Goal: Transaction & Acquisition: Purchase product/service

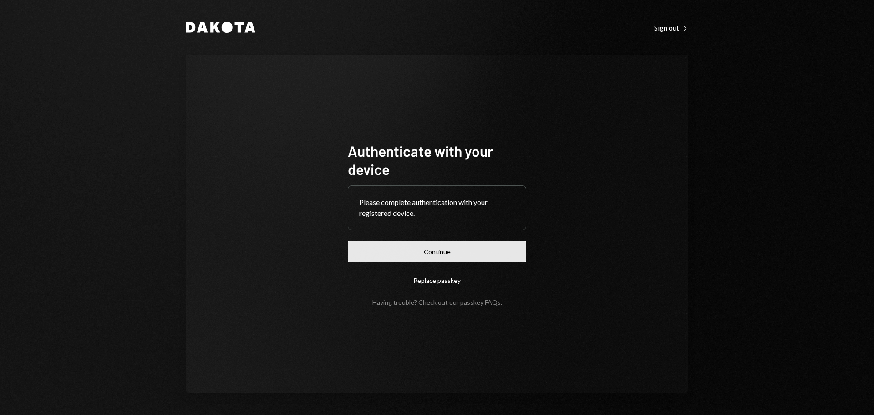
click at [441, 252] on button "Continue" at bounding box center [437, 251] width 178 height 21
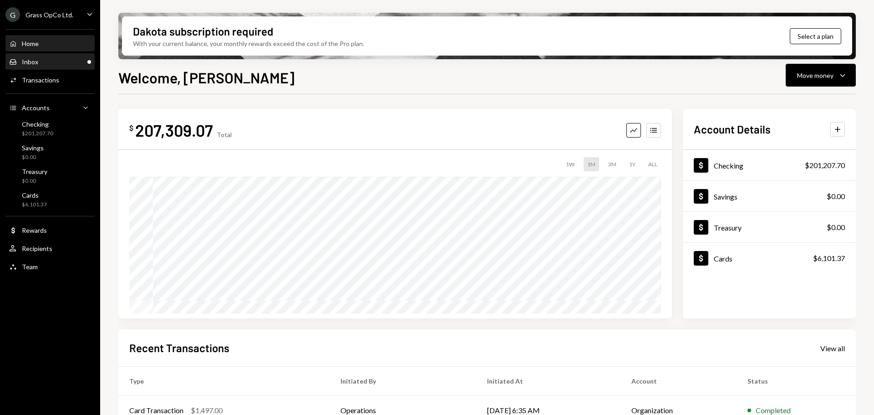
click at [34, 64] on div "Inbox" at bounding box center [30, 62] width 16 height 8
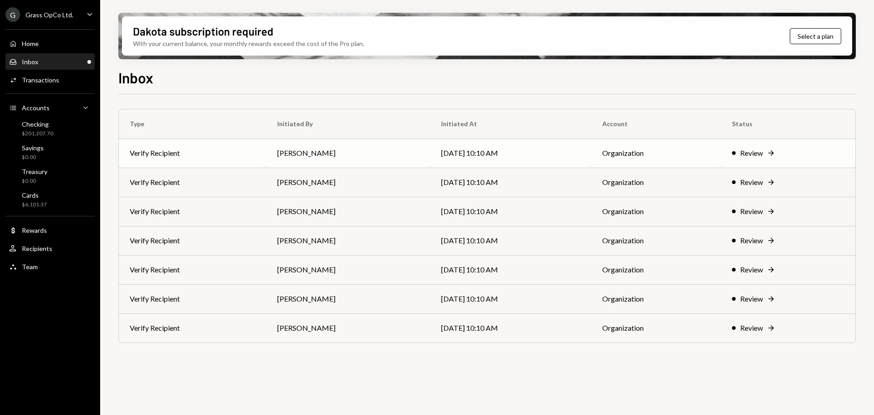
click at [347, 152] on td "Bret Shilliday" at bounding box center [348, 152] width 164 height 29
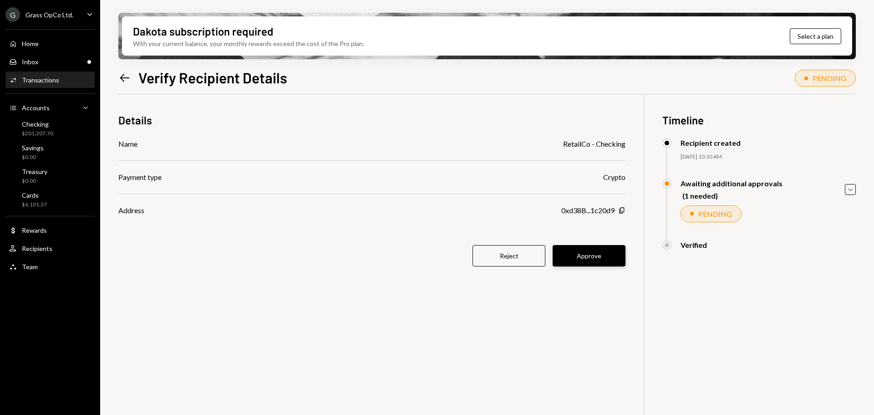
drag, startPoint x: 609, startPoint y: 257, endPoint x: 521, endPoint y: 281, distance: 91.5
click at [609, 257] on button "Approve" at bounding box center [589, 255] width 73 height 21
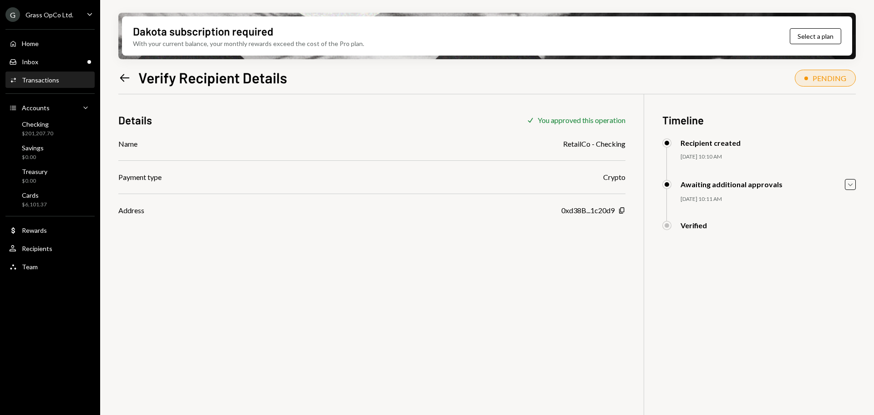
click at [122, 82] on icon "Left Arrow" at bounding box center [124, 77] width 13 height 13
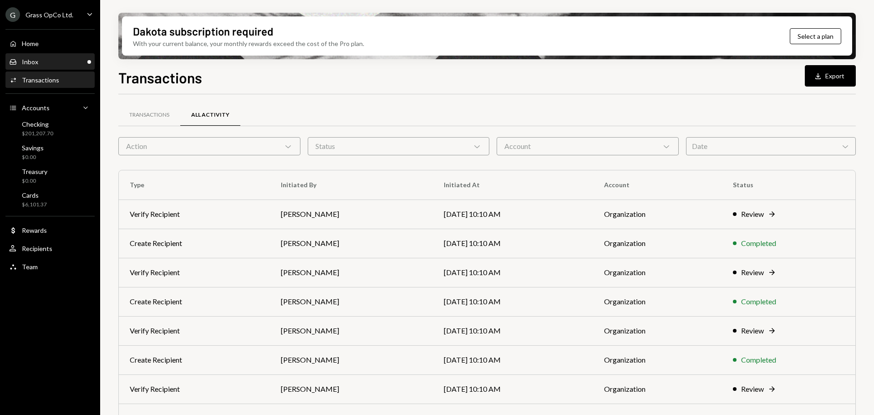
click at [30, 55] on div "Inbox Inbox" at bounding box center [50, 61] width 82 height 15
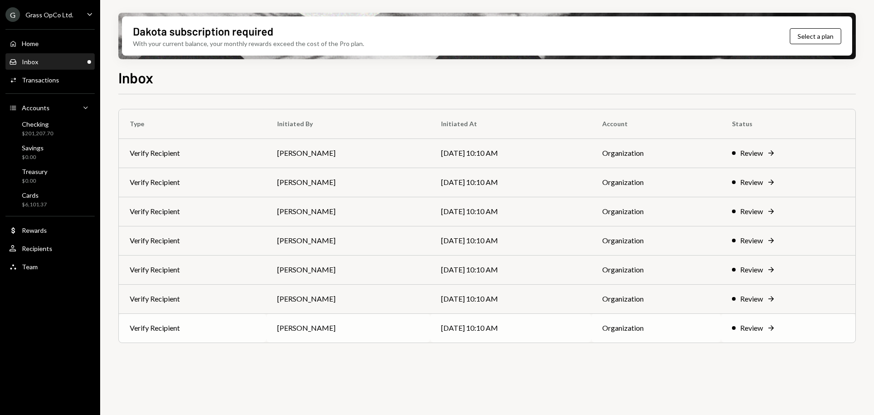
click at [203, 335] on td "Verify Recipient" at bounding box center [192, 327] width 147 height 29
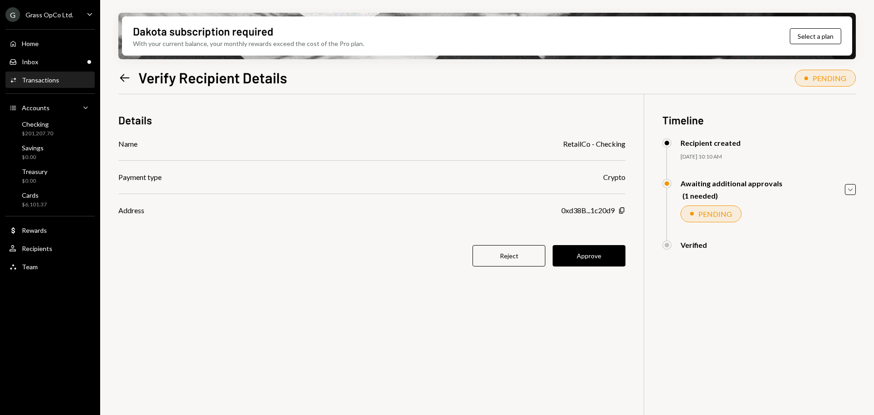
click at [512, 256] on button "Reject" at bounding box center [508, 255] width 73 height 21
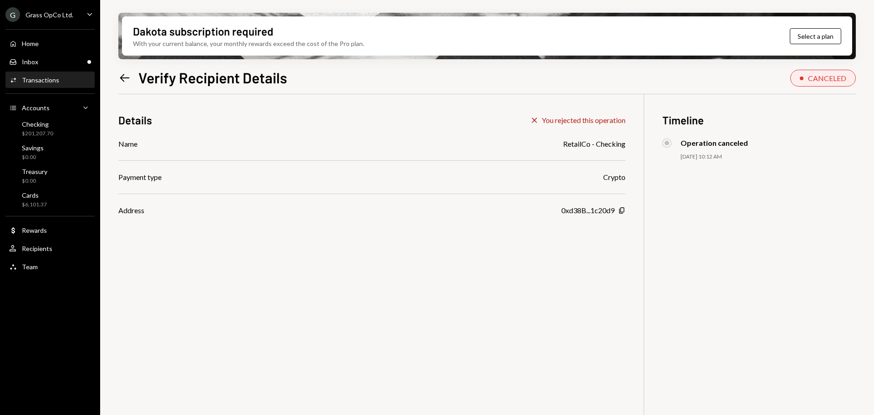
click at [126, 77] on icon at bounding box center [125, 78] width 10 height 8
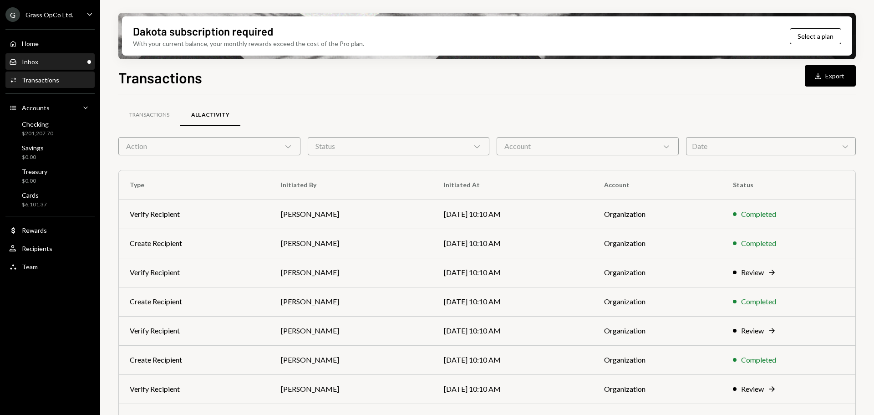
click at [81, 57] on div "Inbox Inbox" at bounding box center [50, 61] width 82 height 15
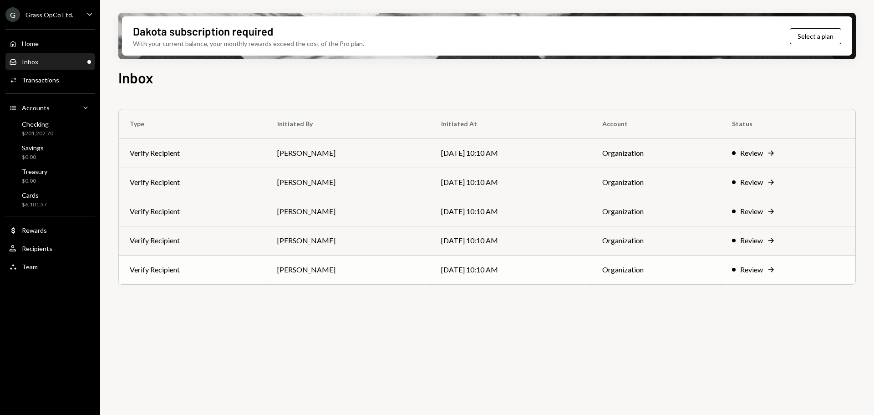
click at [263, 272] on td "Verify Recipient" at bounding box center [192, 269] width 147 height 29
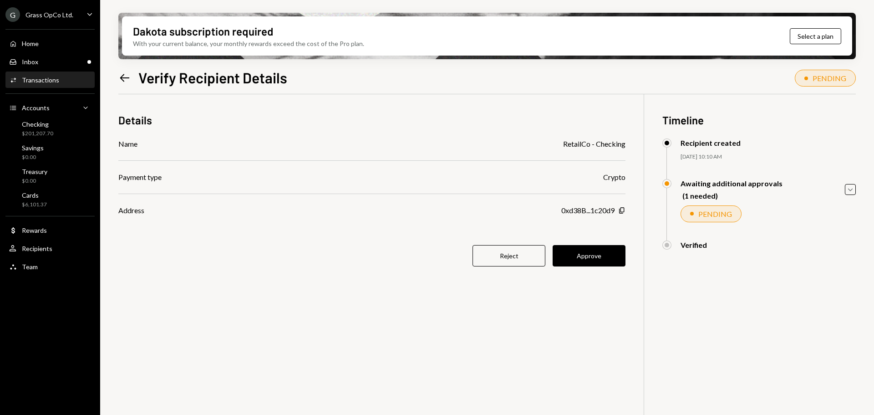
drag, startPoint x: 506, startPoint y: 263, endPoint x: 517, endPoint y: 257, distance: 12.8
click at [505, 263] on button "Reject" at bounding box center [508, 255] width 73 height 21
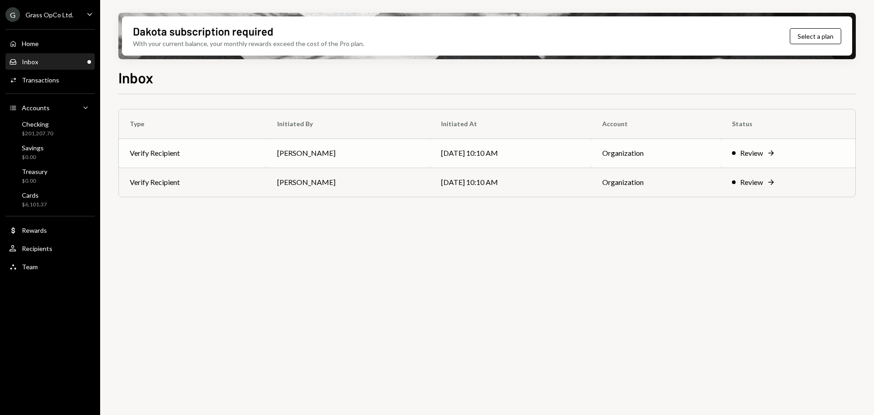
click at [198, 158] on td "Verify Recipient" at bounding box center [192, 152] width 147 height 29
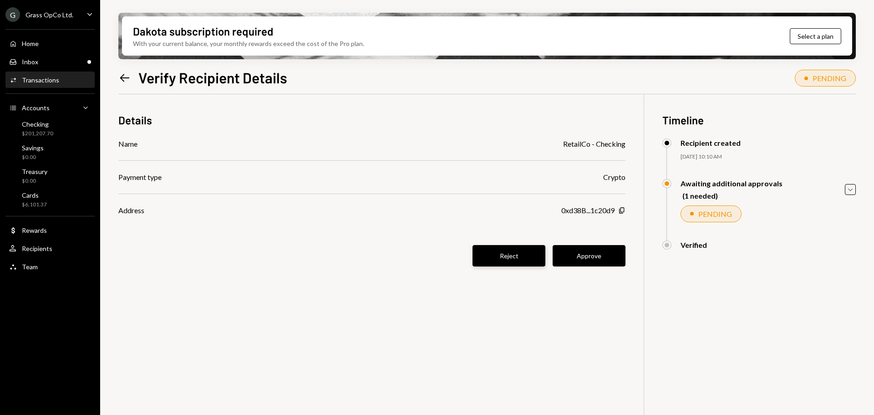
click at [481, 256] on button "Reject" at bounding box center [508, 255] width 73 height 21
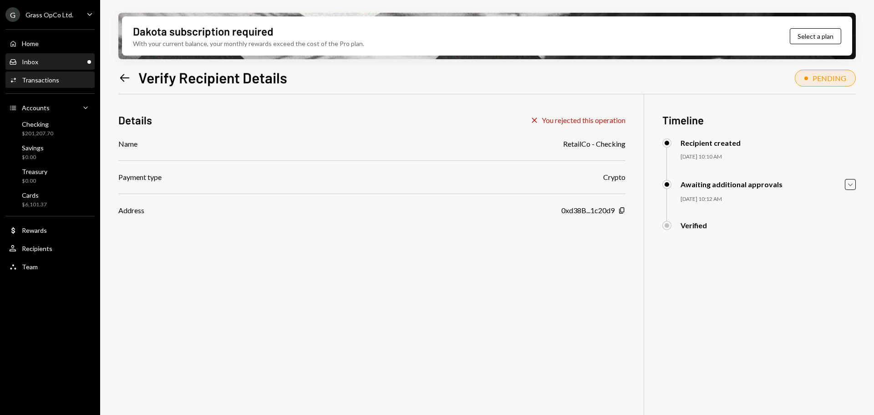
click at [37, 66] on div "Inbox Inbox" at bounding box center [23, 62] width 29 height 8
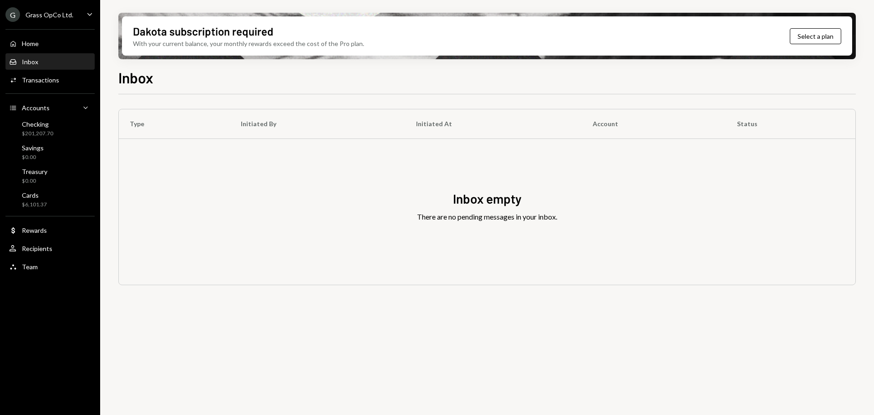
click at [37, 60] on div "Inbox" at bounding box center [30, 62] width 16 height 8
click at [41, 250] on div "Recipients" at bounding box center [37, 248] width 30 height 8
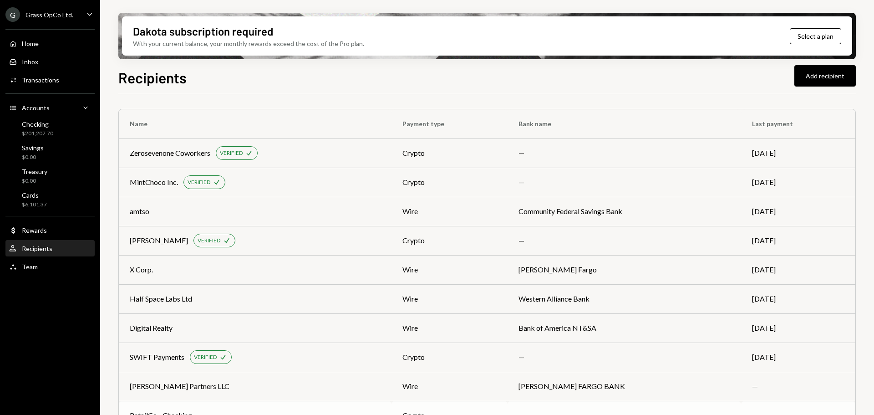
scroll to position [198, 0]
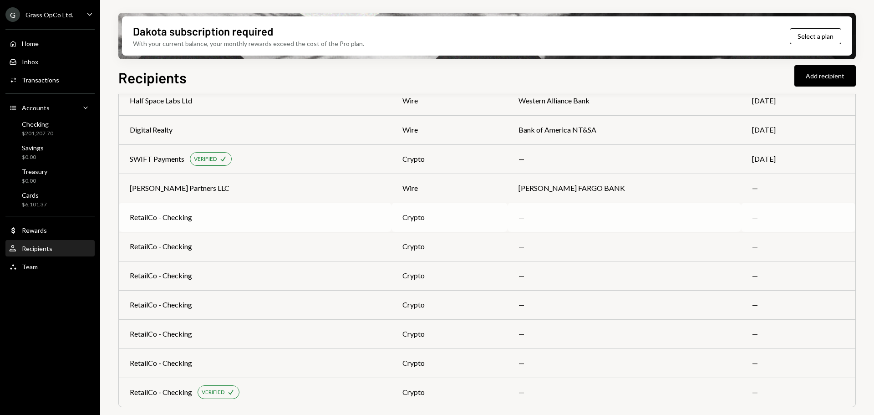
click at [172, 219] on div "RetailCo - Checking" at bounding box center [161, 217] width 62 height 11
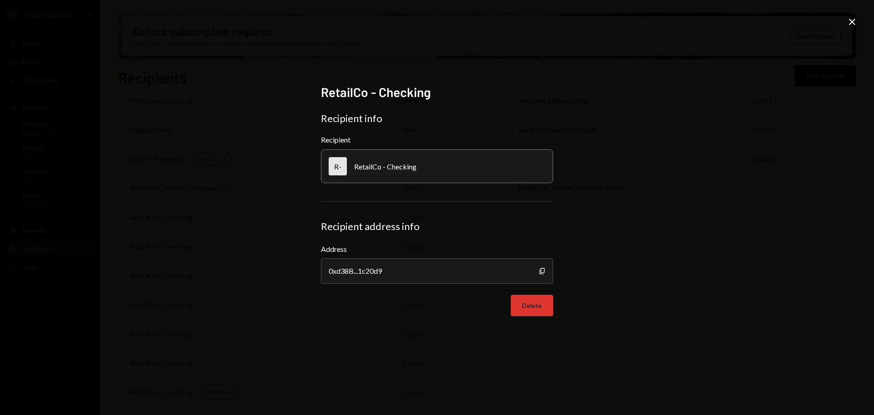
click at [524, 303] on button "Delete" at bounding box center [532, 304] width 42 height 21
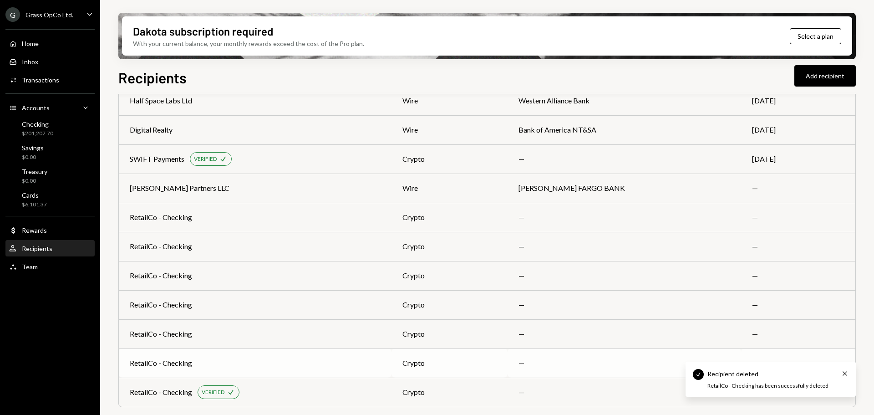
click at [201, 357] on div "RetailCo - Checking" at bounding box center [255, 362] width 251 height 11
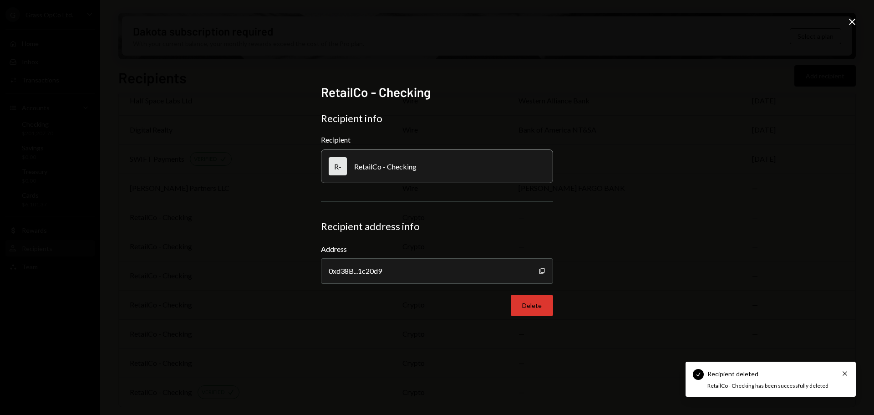
click at [530, 303] on button "Delete" at bounding box center [532, 304] width 42 height 21
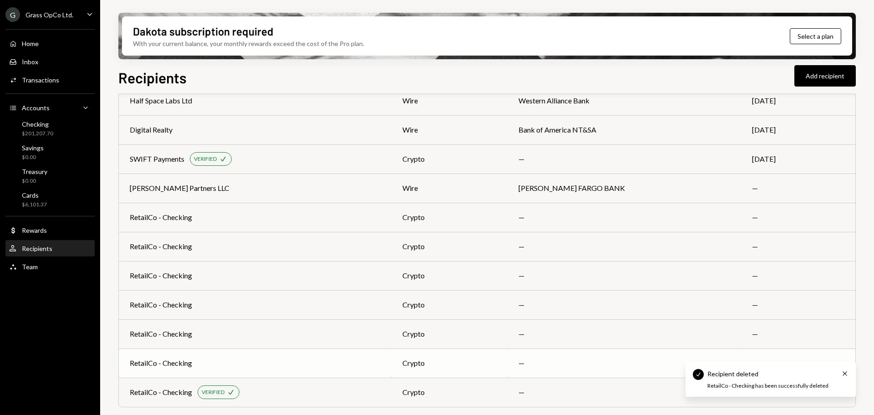
click at [189, 354] on td "RetailCo - Checking" at bounding box center [255, 362] width 273 height 29
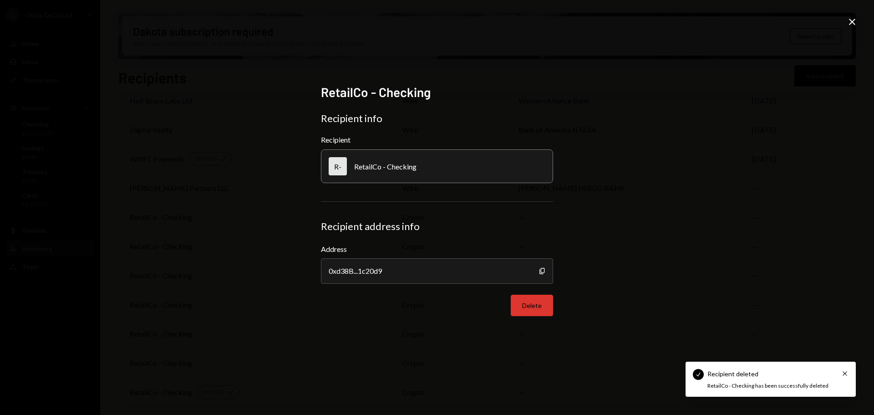
click at [533, 306] on button "Delete" at bounding box center [532, 304] width 42 height 21
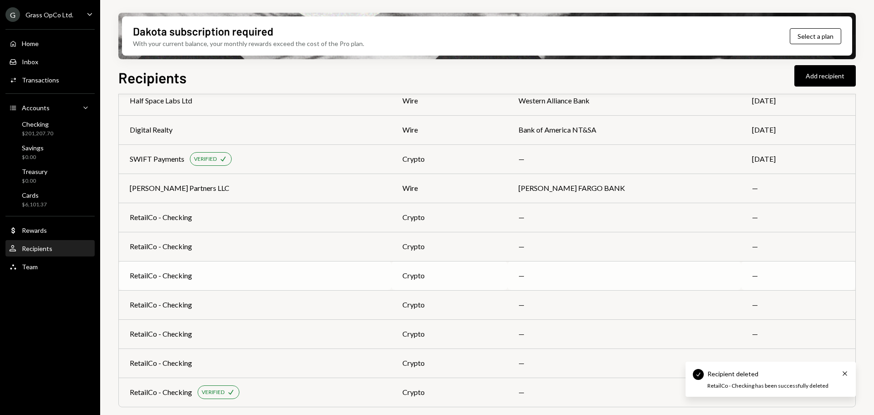
click at [188, 280] on div "RetailCo - Checking" at bounding box center [161, 275] width 62 height 11
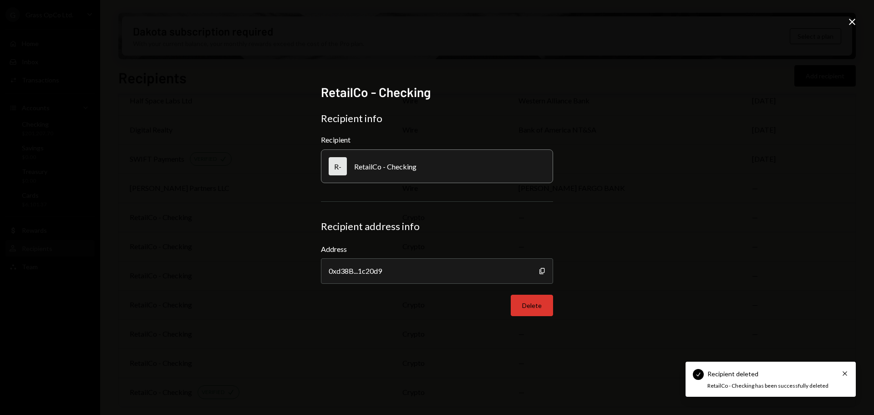
click at [528, 302] on button "Delete" at bounding box center [532, 304] width 42 height 21
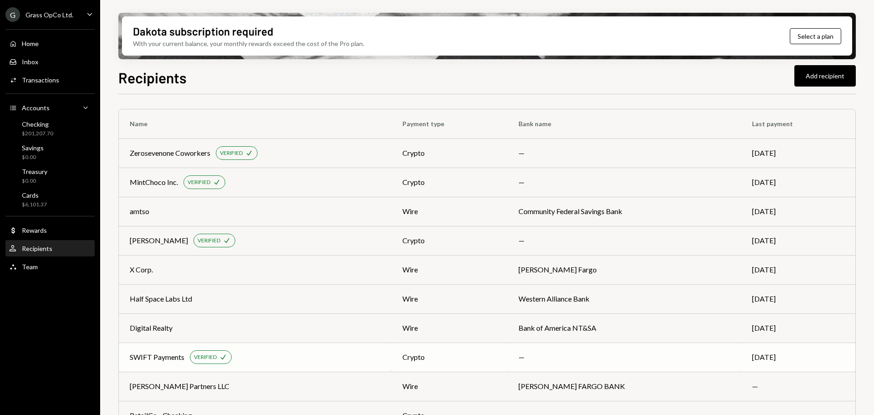
scroll to position [111, 0]
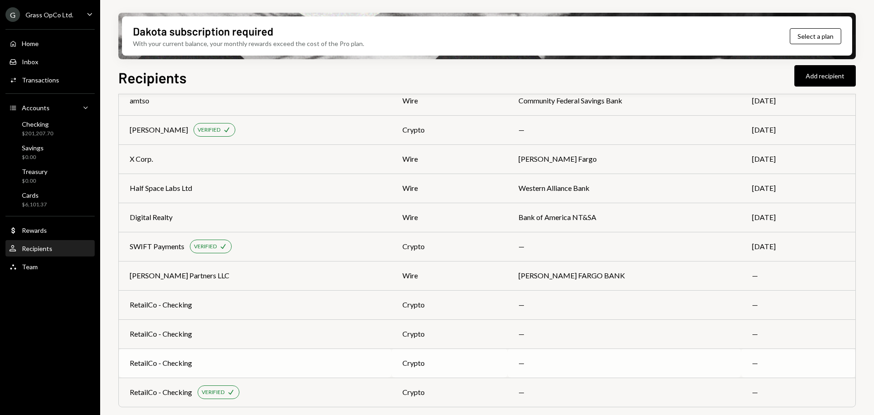
click at [228, 359] on div "RetailCo - Checking" at bounding box center [255, 362] width 251 height 11
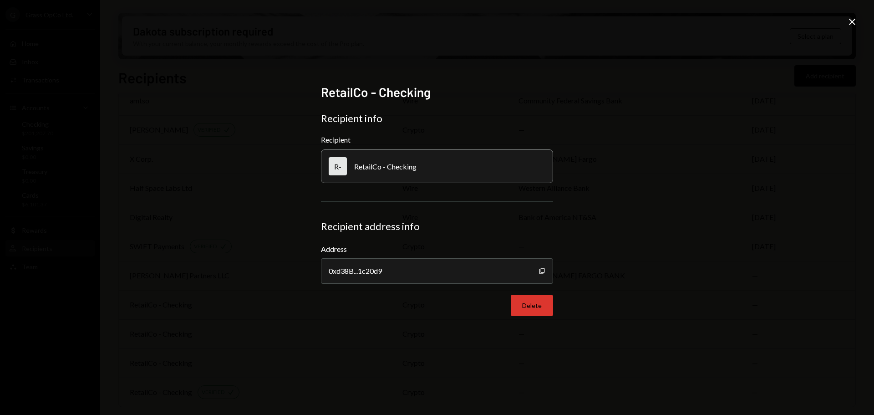
click at [530, 310] on button "Delete" at bounding box center [532, 304] width 42 height 21
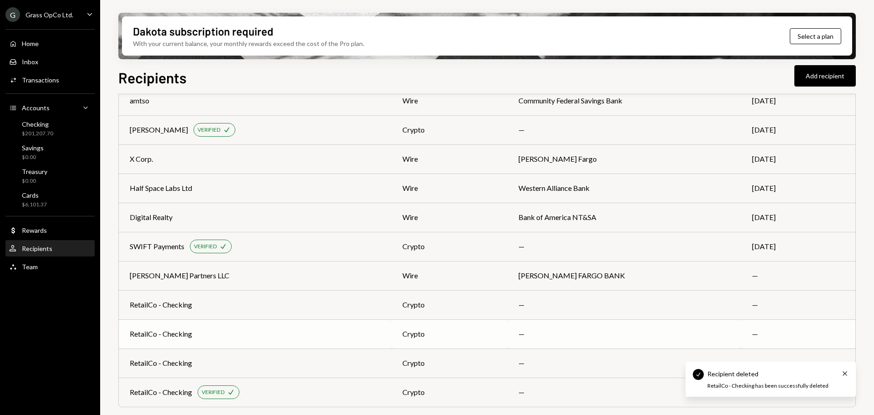
click at [169, 332] on div "RetailCo - Checking" at bounding box center [161, 333] width 62 height 11
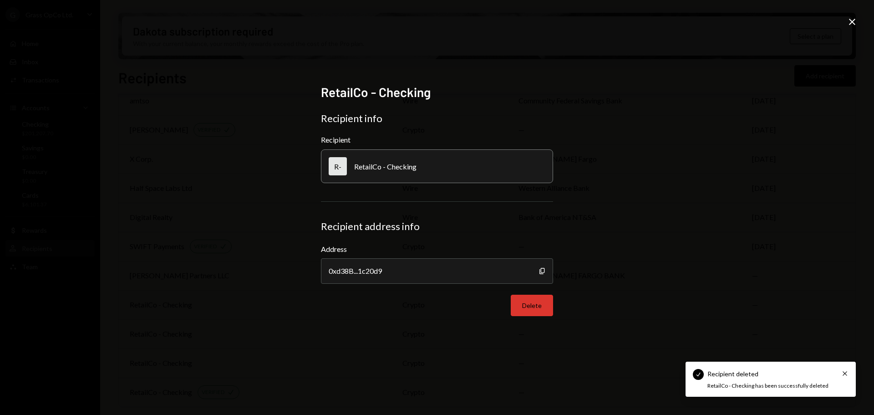
click at [525, 306] on button "Delete" at bounding box center [532, 304] width 42 height 21
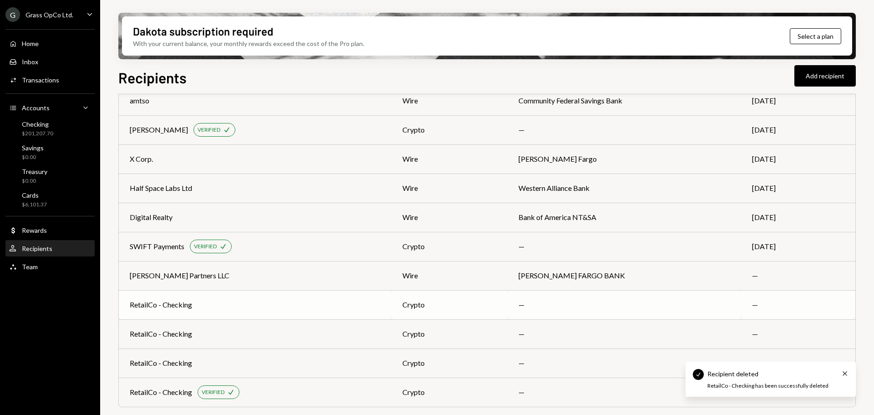
click at [167, 309] on div "RetailCo - Checking" at bounding box center [161, 304] width 62 height 11
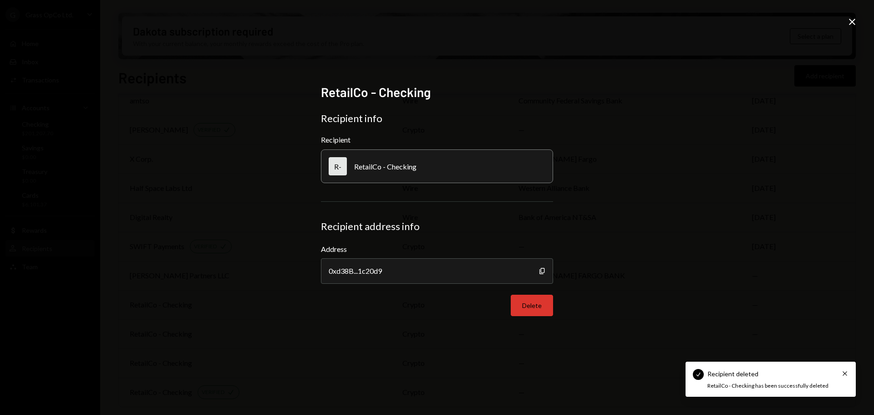
click at [536, 310] on button "Delete" at bounding box center [532, 304] width 42 height 21
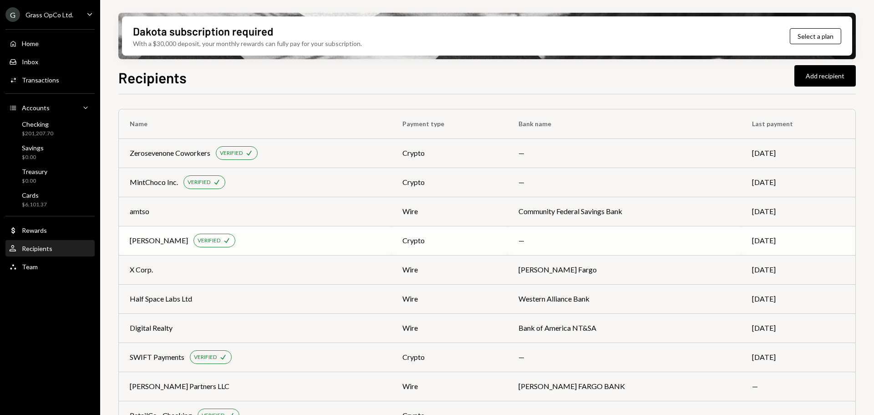
scroll to position [23, 0]
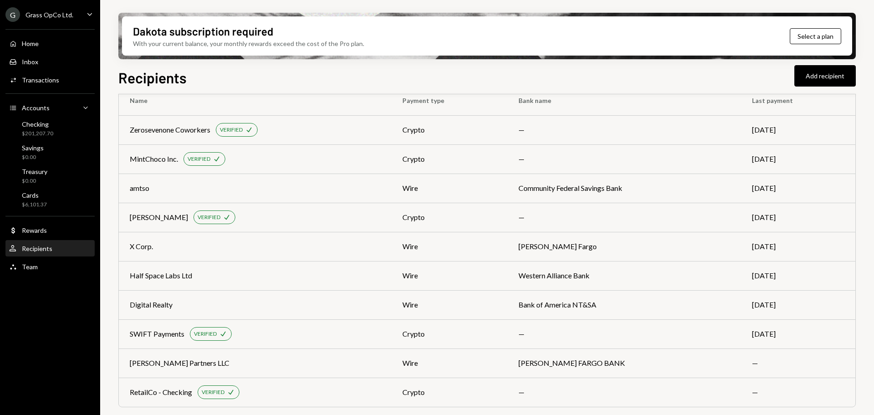
click at [30, 40] on div "Home" at bounding box center [30, 44] width 17 height 8
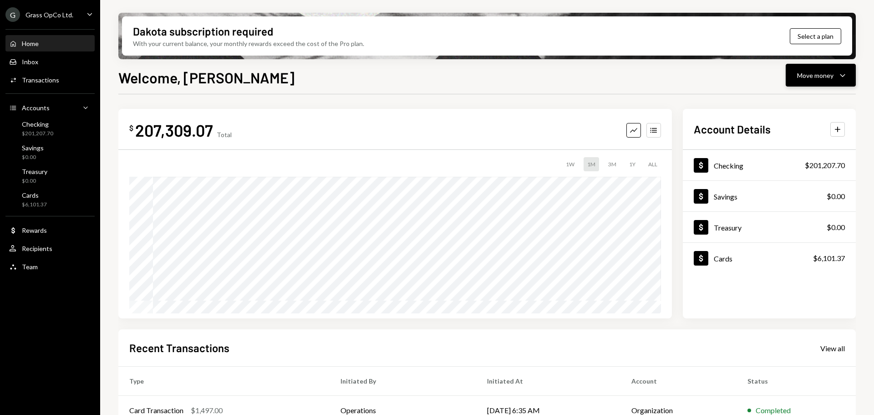
click at [810, 75] on div "Move money" at bounding box center [815, 76] width 36 height 10
click at [788, 105] on div "Send" at bounding box center [813, 103] width 66 height 10
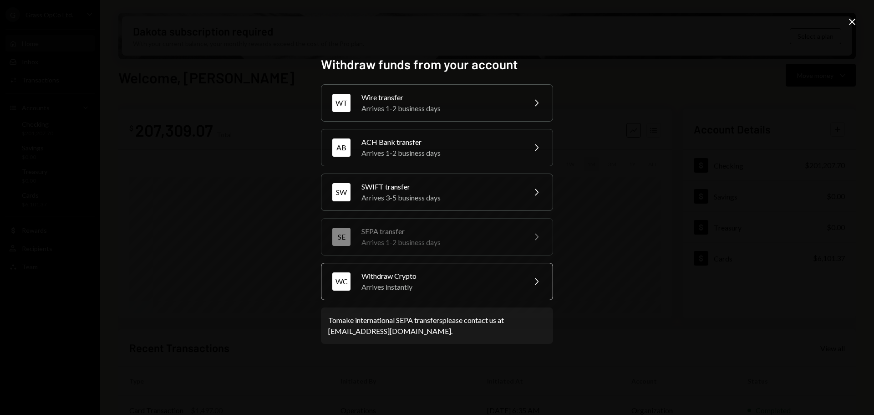
click at [404, 285] on div "Arrives instantly" at bounding box center [440, 286] width 158 height 11
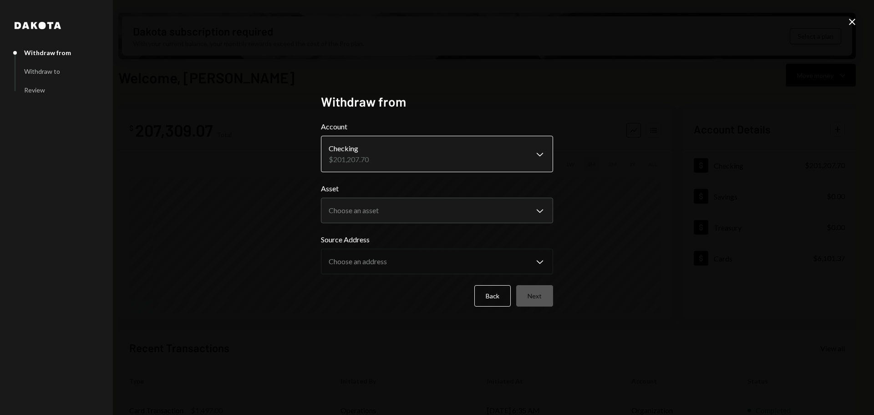
click at [370, 166] on body "G Grass OpCo Ltd. Caret Down Home Home Inbox Inbox Activities Transactions Acco…" at bounding box center [437, 207] width 874 height 415
click at [359, 213] on body "G Grass OpCo Ltd. Caret Down Home Home Inbox Inbox Activities Transactions Acco…" at bounding box center [437, 207] width 874 height 415
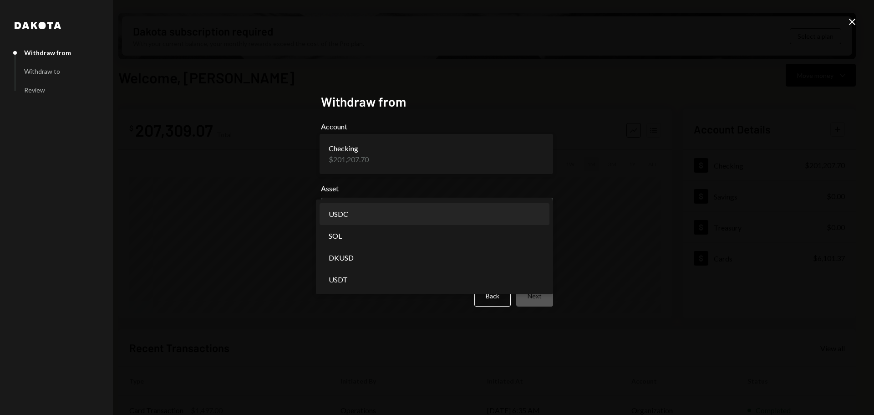
select select "****"
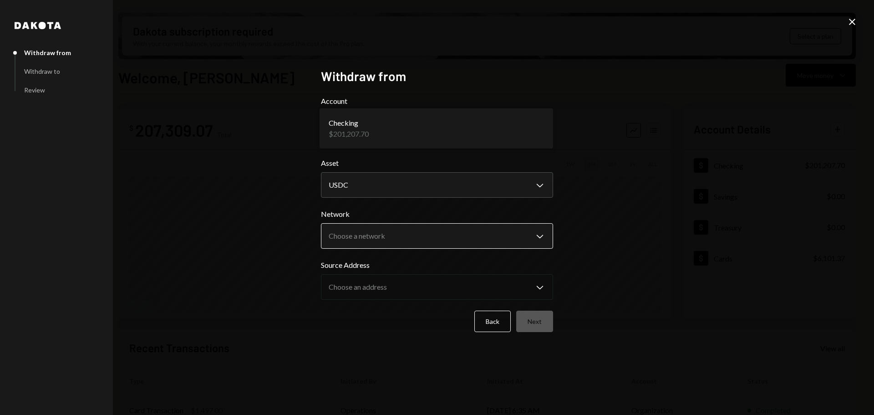
click at [355, 230] on body "G Grass OpCo Ltd. Caret Down Home Home Inbox Inbox Activities Transactions Acco…" at bounding box center [437, 207] width 874 height 415
select select "**********"
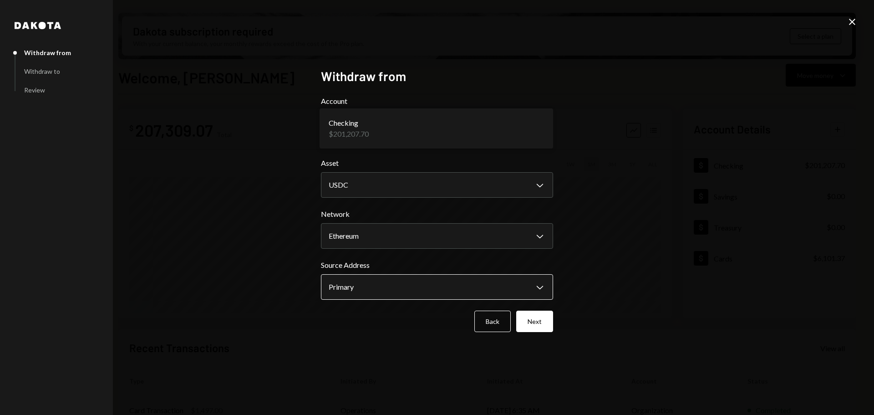
click at [352, 286] on body "G Grass OpCo Ltd. Caret Down Home Home Inbox Inbox Activities Transactions Acco…" at bounding box center [437, 207] width 874 height 415
click at [537, 324] on button "Next" at bounding box center [534, 320] width 37 height 21
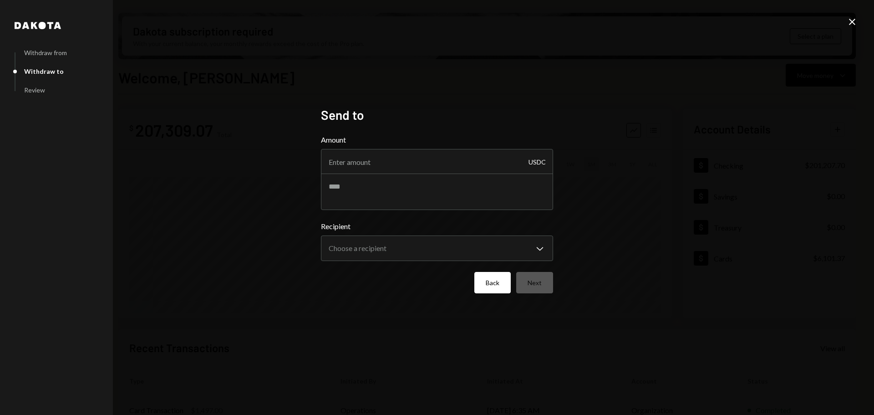
click at [483, 282] on button "Back" at bounding box center [492, 282] width 36 height 21
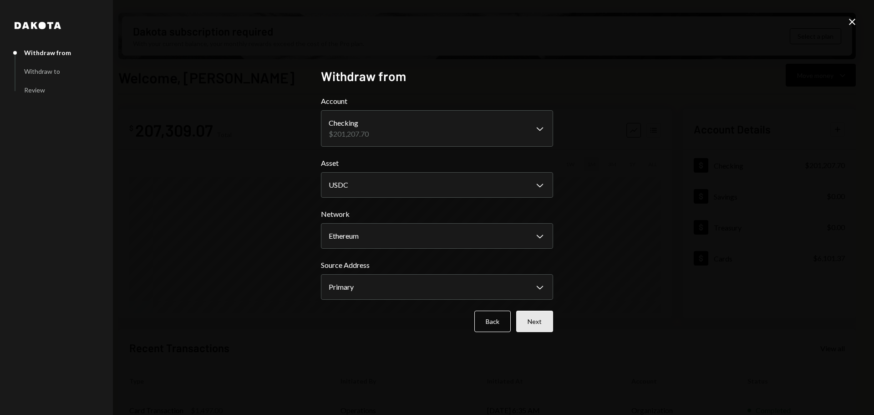
click at [544, 322] on button "Next" at bounding box center [534, 320] width 37 height 21
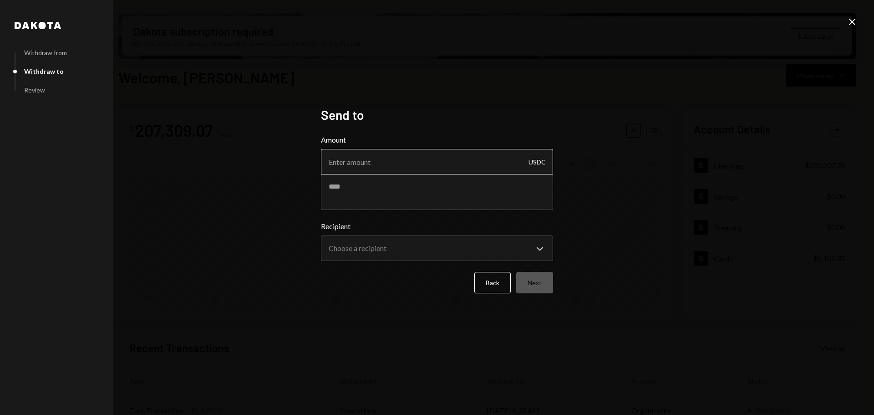
click at [425, 167] on input "Amount" at bounding box center [437, 161] width 232 height 25
click at [491, 292] on button "Back" at bounding box center [492, 282] width 36 height 21
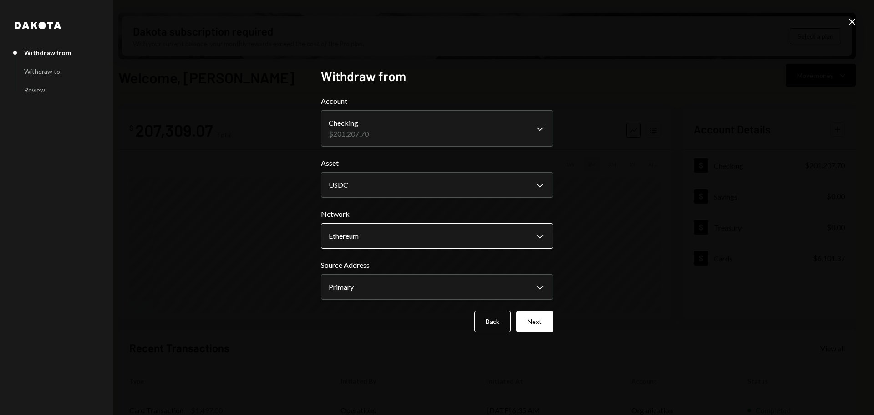
click at [357, 246] on body "G Grass OpCo Ltd. Caret Down Home Home Inbox Inbox Activities Transactions Acco…" at bounding box center [437, 207] width 874 height 415
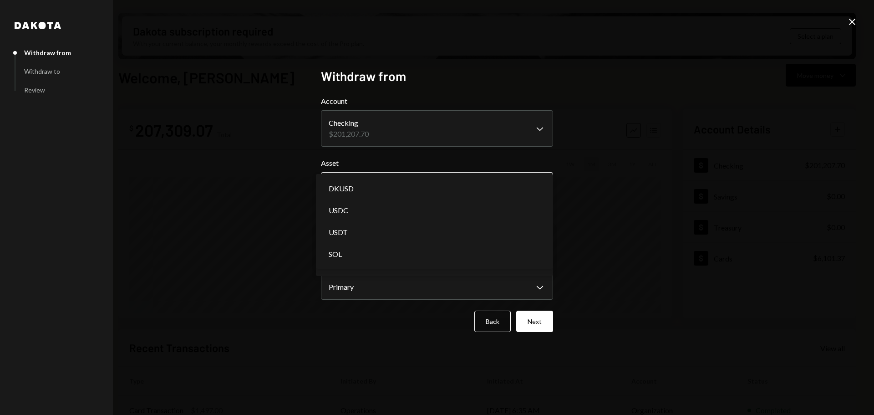
click at [349, 190] on body "G Grass OpCo Ltd. Caret Down Home Home Inbox Inbox Activities Transactions Acco…" at bounding box center [437, 207] width 874 height 415
drag, startPoint x: 270, startPoint y: 294, endPoint x: 347, endPoint y: 292, distance: 77.4
click at [271, 293] on div "**********" at bounding box center [437, 207] width 874 height 415
click at [369, 289] on body "G Grass OpCo Ltd. Caret Down Home Home Inbox Inbox Activities Transactions Acco…" at bounding box center [437, 207] width 874 height 415
click at [774, 125] on div "**********" at bounding box center [437, 207] width 874 height 415
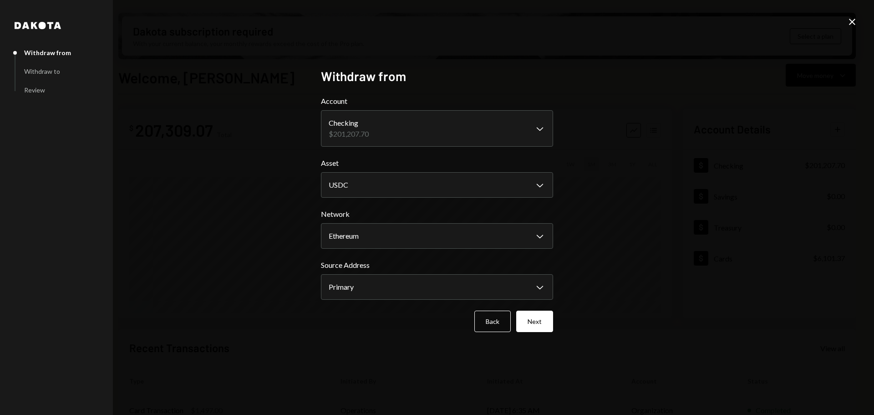
click at [850, 22] on icon "Close" at bounding box center [852, 21] width 11 height 11
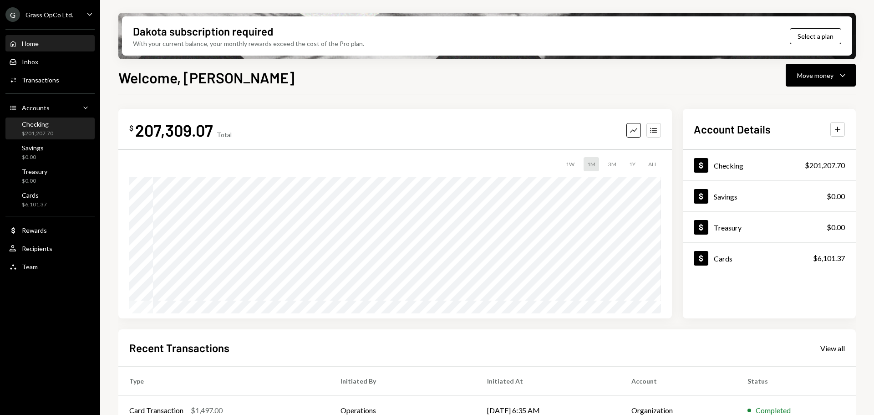
click at [46, 128] on div "Checking $201,207.70" at bounding box center [37, 128] width 31 height 17
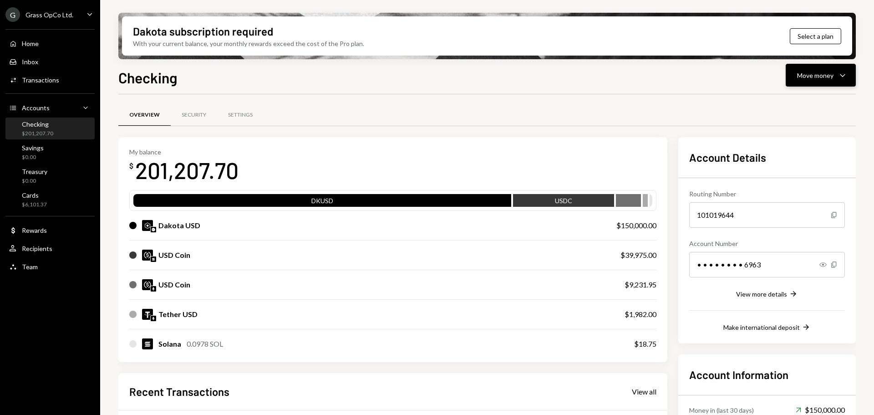
click at [842, 81] on button "Move money Caret Down" at bounding box center [821, 75] width 70 height 23
click at [791, 172] on div "Swap stablecoins" at bounding box center [813, 172] width 66 height 10
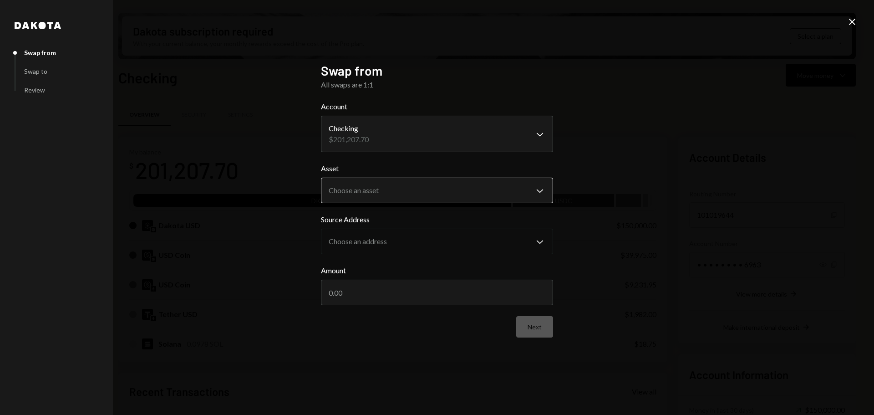
click at [350, 180] on body "G Grass OpCo Ltd. Caret Down Home Home Inbox Inbox Activities Transactions Acco…" at bounding box center [437, 207] width 874 height 415
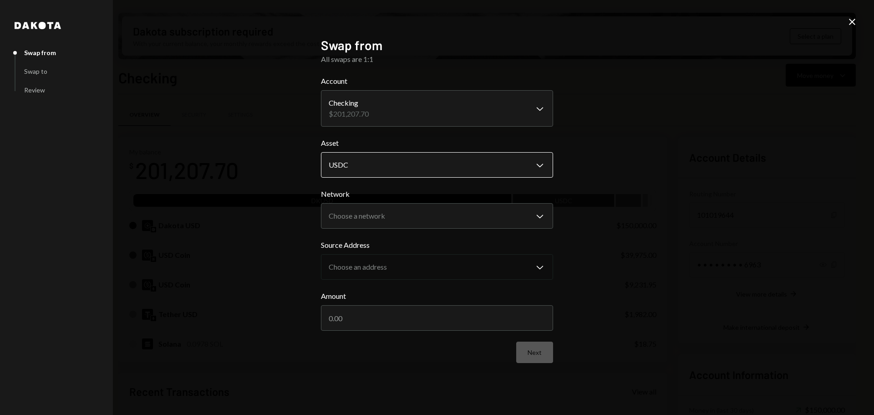
click at [345, 169] on body "G Grass OpCo Ltd. Caret Down Home Home Inbox Inbox Activities Transactions Acco…" at bounding box center [437, 207] width 874 height 415
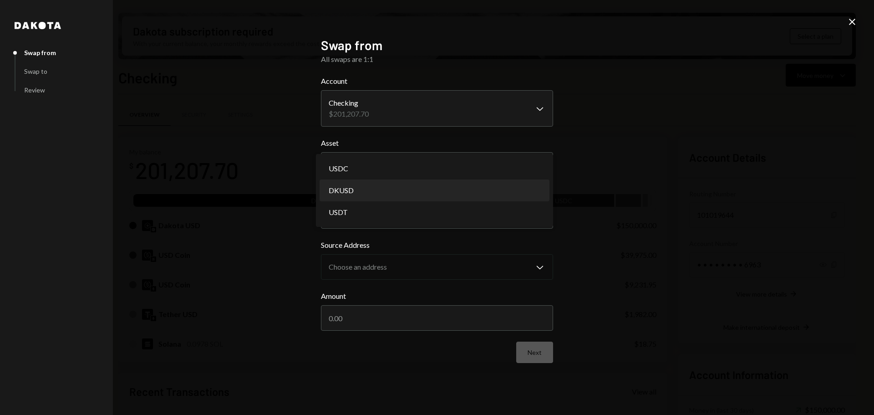
select select "*****"
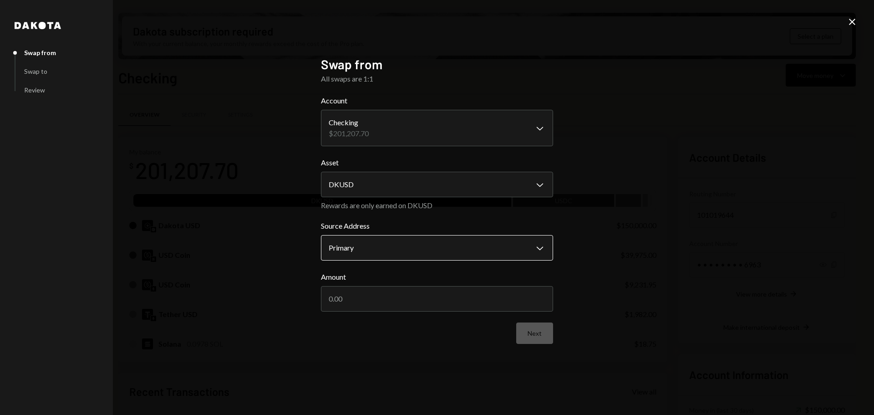
click at [354, 247] on body "G Grass OpCo Ltd. Caret Down Home Home Inbox Inbox Activities Transactions Acco…" at bounding box center [437, 207] width 874 height 415
click at [346, 301] on input "Amount" at bounding box center [437, 298] width 232 height 25
click at [352, 299] on input "Amount" at bounding box center [437, 298] width 232 height 25
drag, startPoint x: 349, startPoint y: 300, endPoint x: 373, endPoint y: 302, distance: 24.6
click at [373, 302] on input "1000000" at bounding box center [437, 298] width 232 height 25
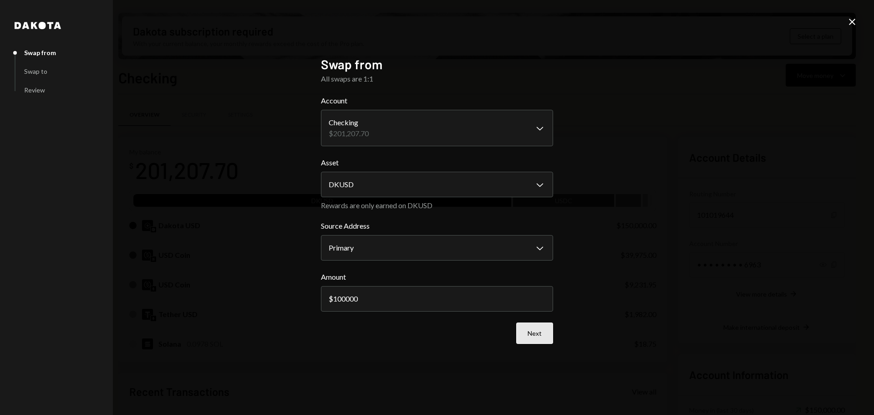
type input "100000"
click at [530, 331] on button "Next" at bounding box center [534, 332] width 37 height 21
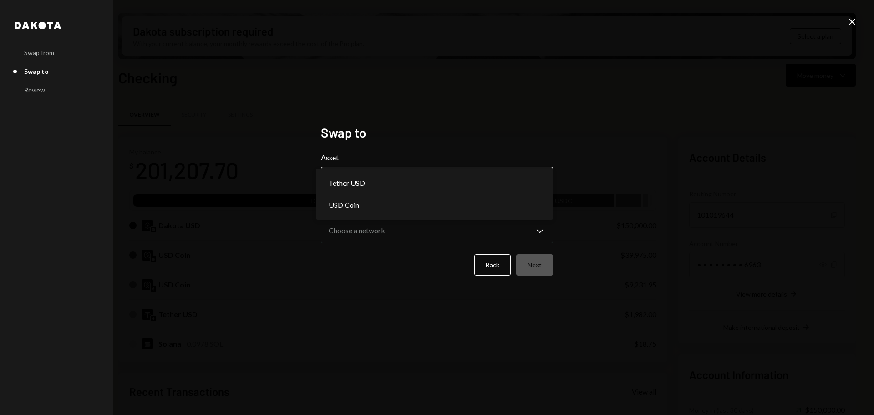
click at [383, 186] on body "G Grass OpCo Ltd. Caret Down Home Home Inbox Inbox Activities Transactions Acco…" at bounding box center [437, 207] width 874 height 415
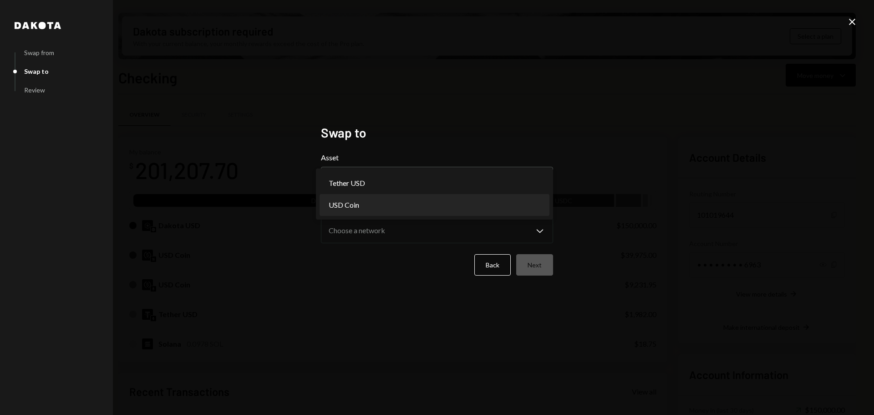
select select "****"
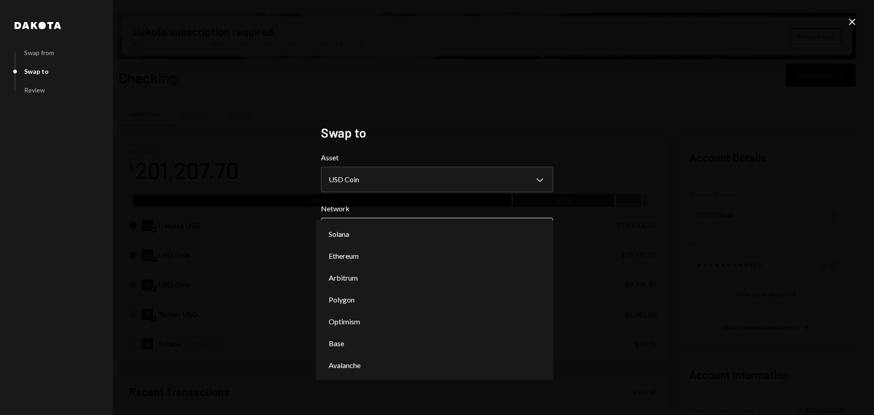
click at [360, 233] on body "G Grass OpCo Ltd. Caret Down Home Home Inbox Inbox Activities Transactions Acco…" at bounding box center [437, 207] width 874 height 415
select select "**********"
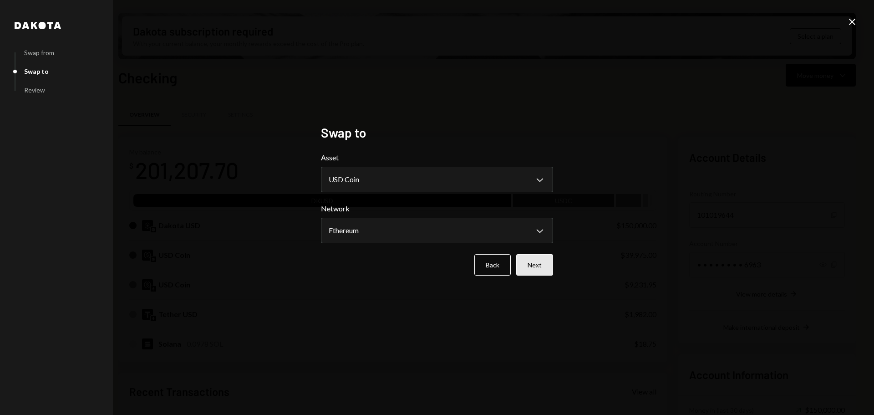
click at [537, 264] on button "Next" at bounding box center [534, 264] width 37 height 21
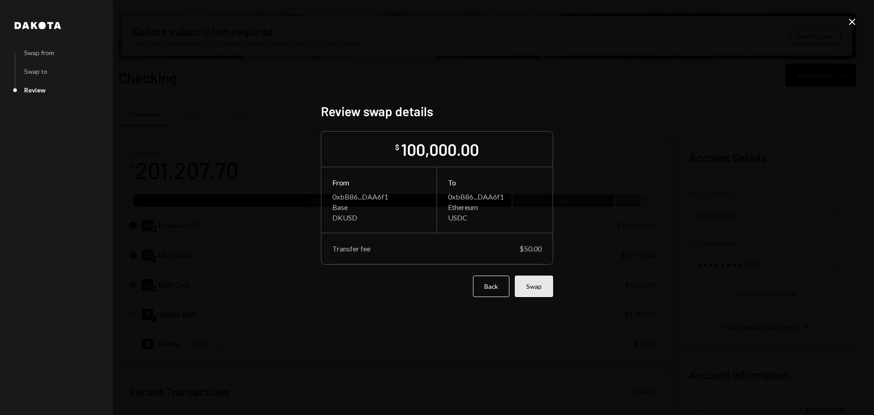
click at [535, 288] on button "Swap" at bounding box center [534, 285] width 38 height 21
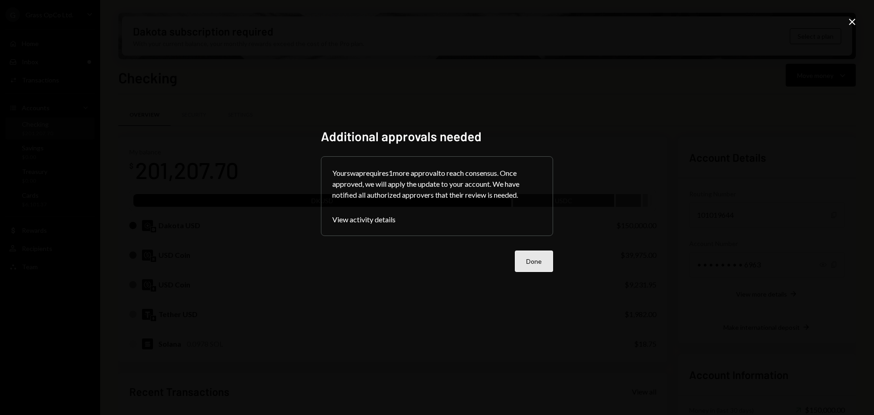
click at [531, 260] on button "Done" at bounding box center [534, 260] width 38 height 21
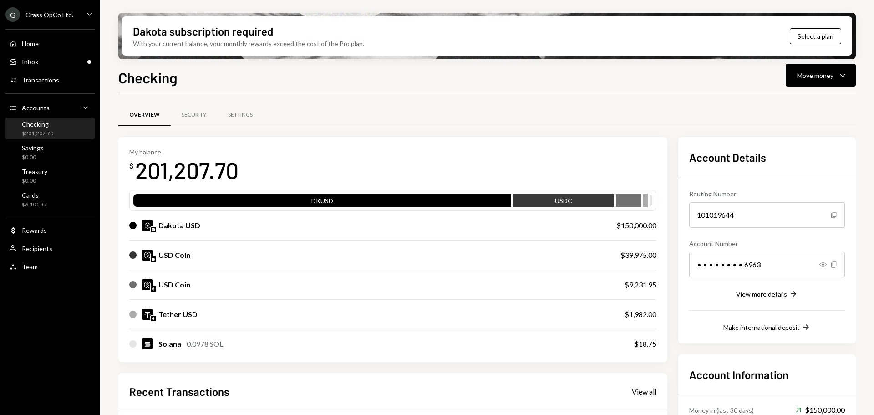
click at [59, 18] on div "Grass OpCo Ltd." at bounding box center [49, 15] width 48 height 8
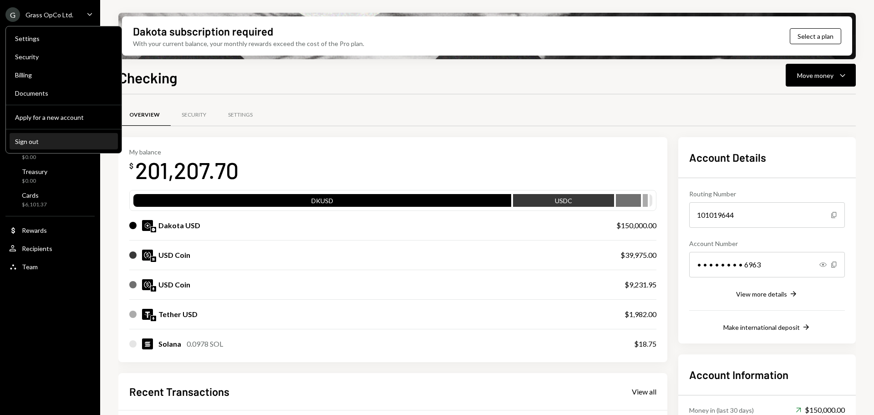
click at [30, 137] on div "Sign out" at bounding box center [63, 141] width 97 height 8
